Goal: Information Seeking & Learning: Learn about a topic

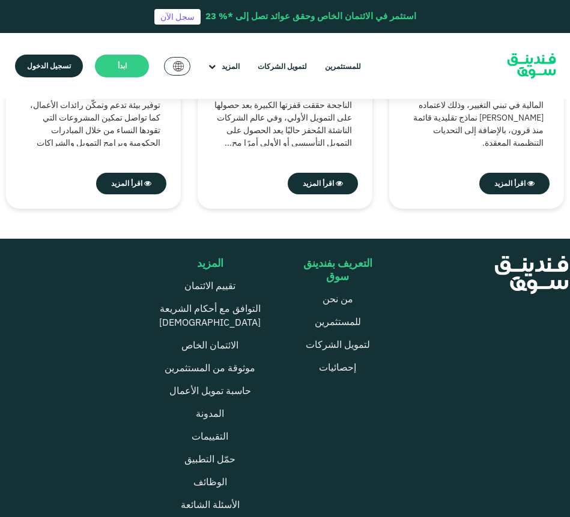
scroll to position [4349, 0]
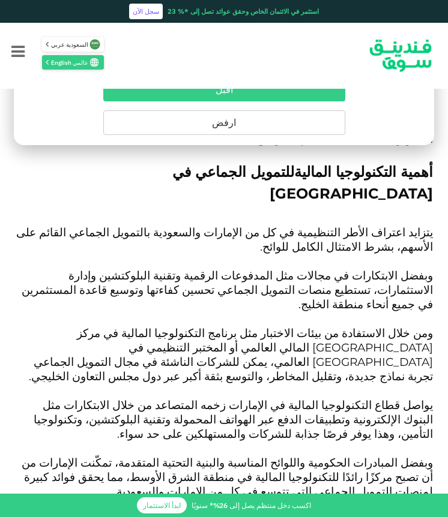
scroll to position [2967, 0]
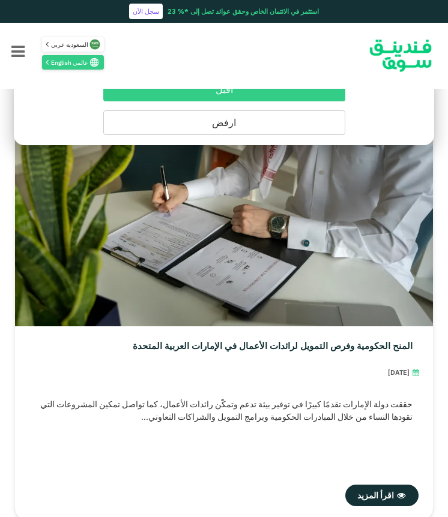
scroll to position [4948, 0]
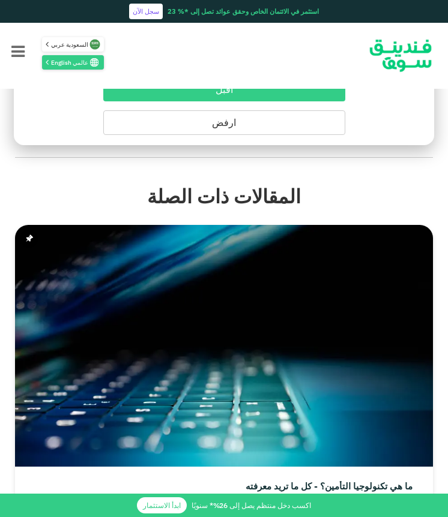
scroll to position [3748, 0]
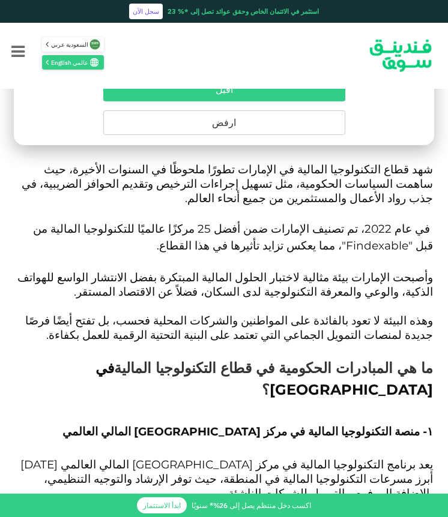
scroll to position [1021, 0]
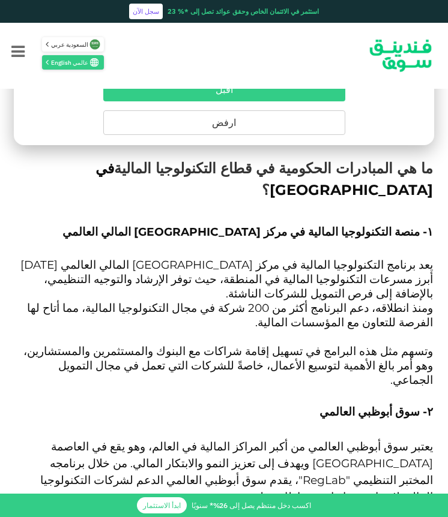
click at [200, 345] on span "وتسهم مثل هذه البرامج في تسهيل إقامة شراكات مع البنوك والمستثمرين والمستشارين، …" at bounding box center [227, 366] width 409 height 43
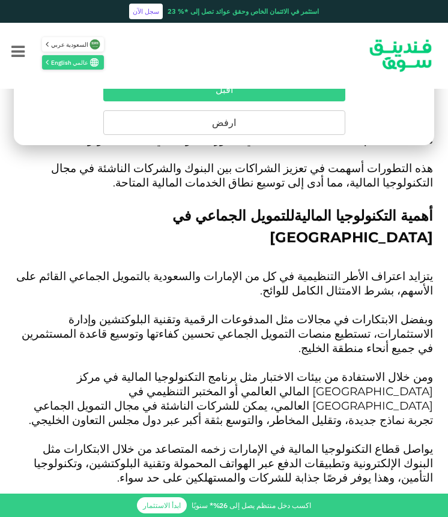
scroll to position [2821, 0]
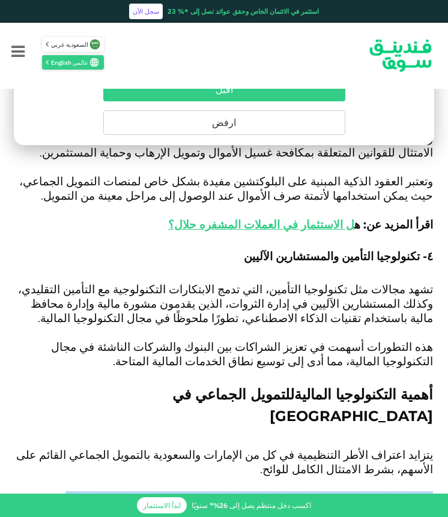
drag, startPoint x: 259, startPoint y: 352, endPoint x: 449, endPoint y: 157, distance: 272.1
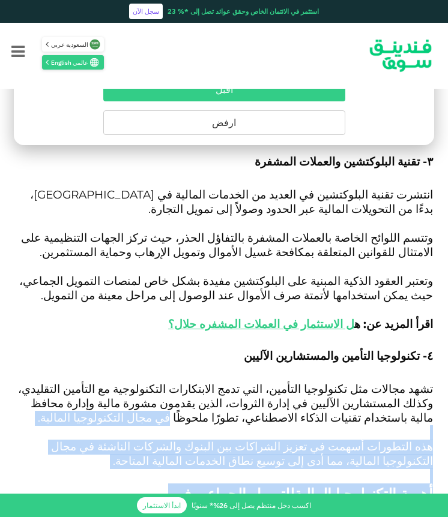
scroll to position [2549, 0]
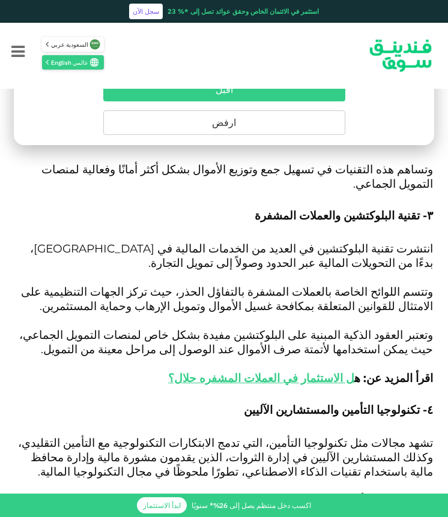
drag, startPoint x: 244, startPoint y: 438, endPoint x: 378, endPoint y: 252, distance: 229.6
click at [443, 247] on div "الصفحة الرئيسية المدونة الشركات الصغيرة والمتوسطة ١" at bounding box center [224, 201] width 448 height 5002
drag, startPoint x: 373, startPoint y: 252, endPoint x: 340, endPoint y: 258, distance: 33.6
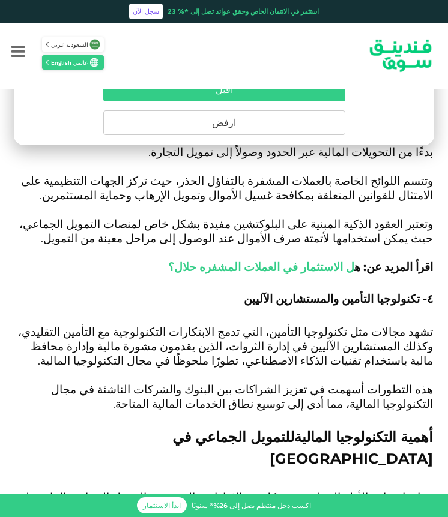
scroll to position [2609, 0]
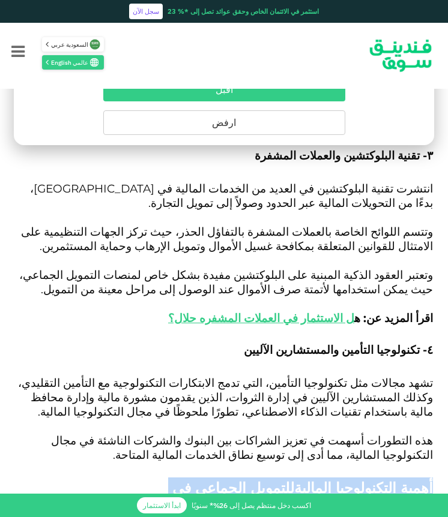
drag, startPoint x: 247, startPoint y: 265, endPoint x: 422, endPoint y: 193, distance: 189.5
click at [436, 196] on div "الصفحة الرئيسية المدونة الشركات الصغيرة والمتوسطة ١" at bounding box center [224, 141] width 448 height 5002
copy div "أهمية التكنولوجيا المالية للتمويل الجماعي في الإمارات يتزايد اعتراف الأطر التنظ…"
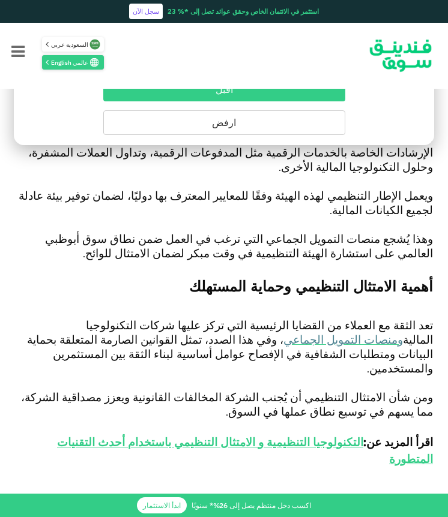
scroll to position [1949, 0]
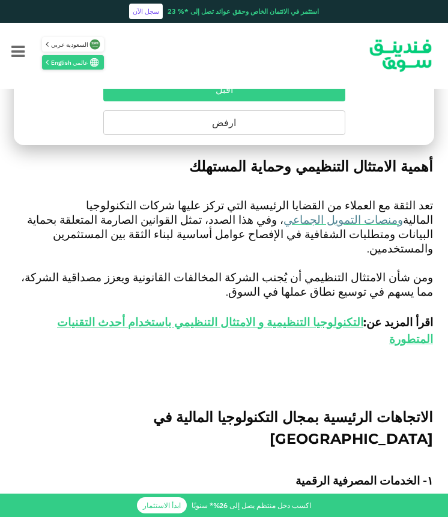
click at [256, 409] on span "الاتجاهات الرئيسية بمجال التكنولوجيا المالية في [GEOGRAPHIC_DATA]" at bounding box center [293, 428] width 280 height 39
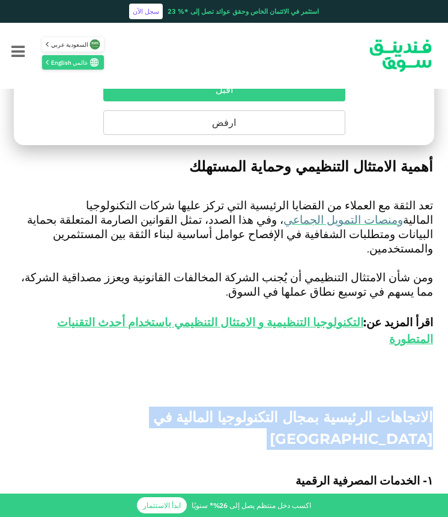
click at [256, 409] on span "الاتجاهات الرئيسية بمجال التكنولوجيا المالية في [GEOGRAPHIC_DATA]" at bounding box center [293, 428] width 280 height 39
copy span "الاتجاهات الرئيسية بمجال التكنولوجيا المالية في [GEOGRAPHIC_DATA]"
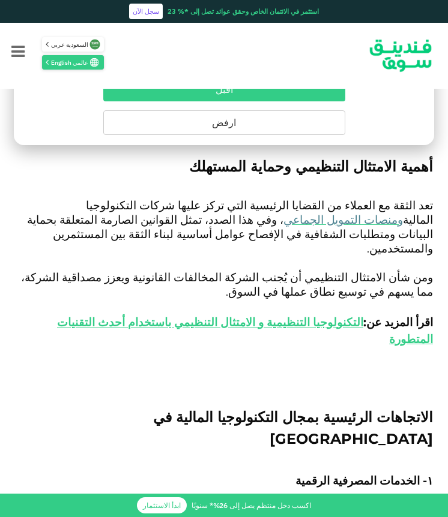
click at [239, 472] on h3 "۱- الخدمات المصرفية الرقمية" at bounding box center [224, 481] width 418 height 18
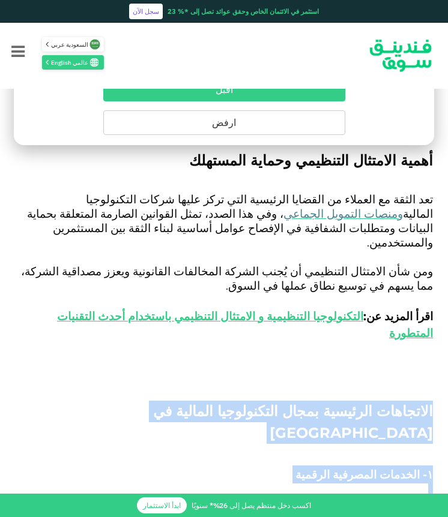
scroll to position [1889, 0]
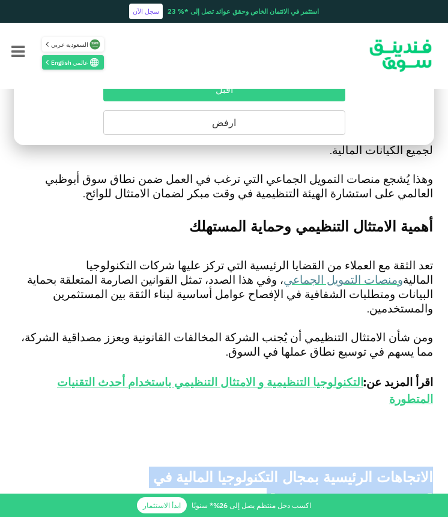
drag, startPoint x: 287, startPoint y: 283, endPoint x: 438, endPoint y: 240, distance: 157.2
copy div "الاتجاهات الرئيسية بمجال التكنولوجيا المالية في الإمارات ۱- الخدمات المصرفية ال…"
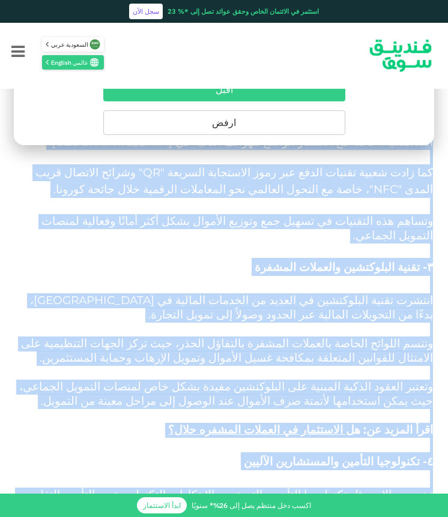
scroll to position [2549, 0]
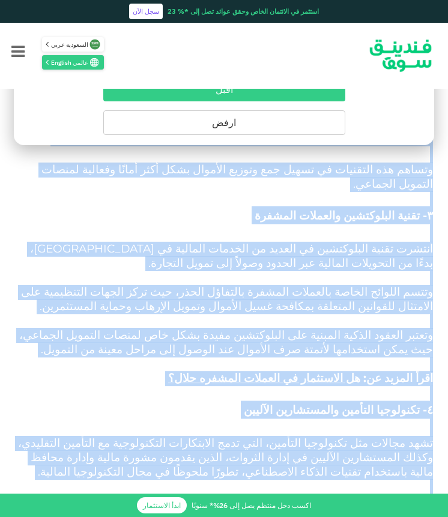
copy div "الاتجاهات الرئيسية بمجال التكنولوجيا المالية في الإمارات ۱- الخدمات المصرفية ال…"
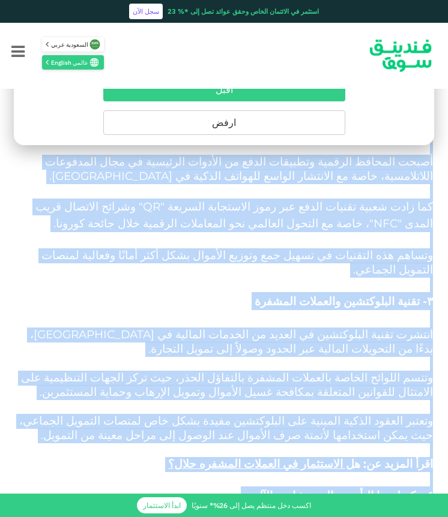
scroll to position [2489, 0]
